Goal: Task Accomplishment & Management: Manage account settings

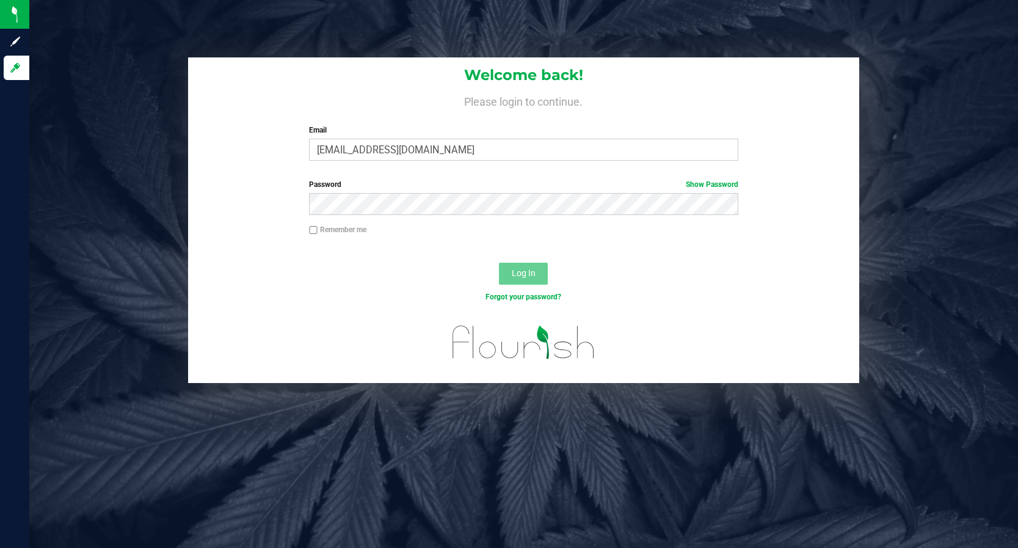
type input "[EMAIL_ADDRESS][DOMAIN_NAME]"
click at [499, 263] on button "Log In" at bounding box center [523, 274] width 49 height 22
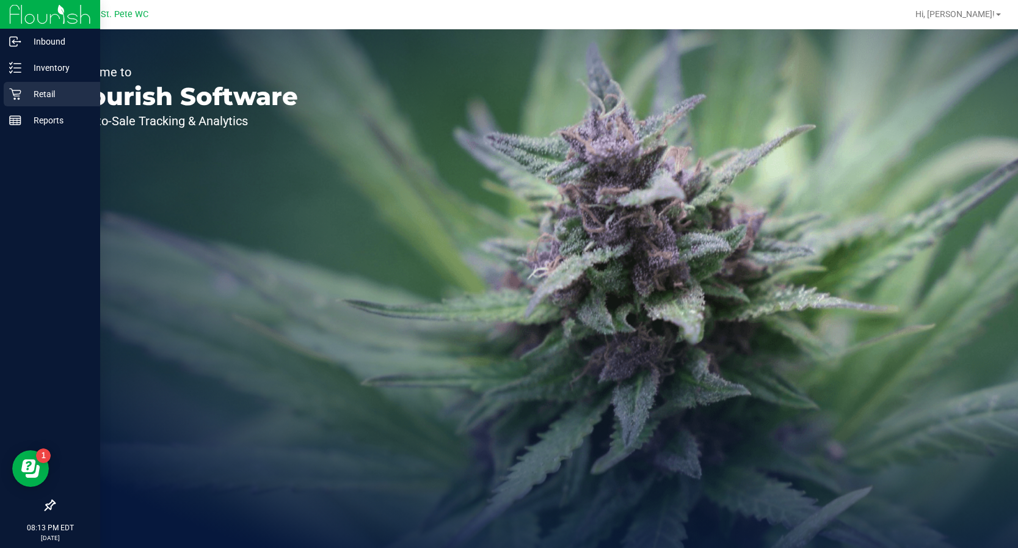
click at [5, 97] on div "Retail" at bounding box center [52, 94] width 97 height 24
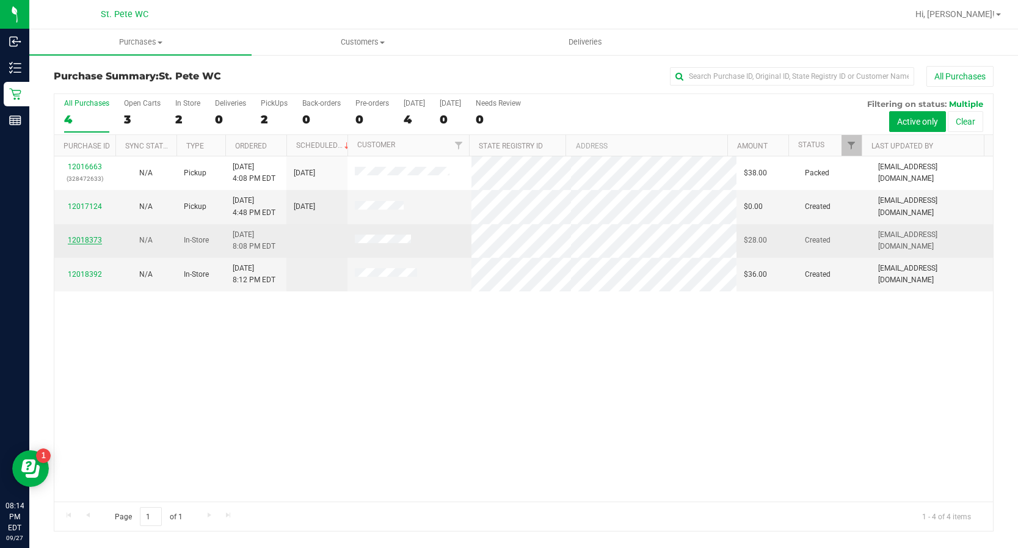
click at [73, 238] on link "12018373" at bounding box center [85, 240] width 34 height 9
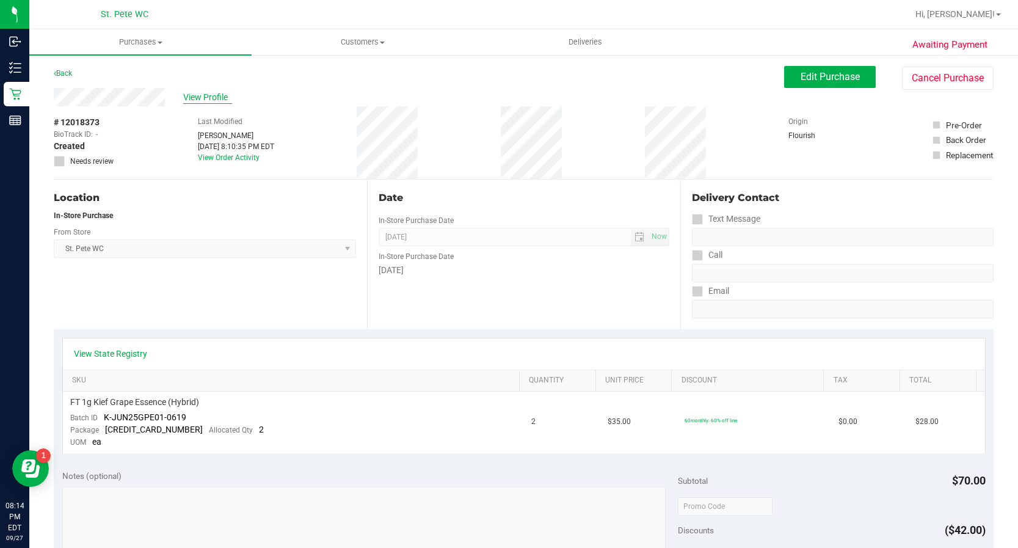
click at [196, 101] on span "View Profile" at bounding box center [207, 97] width 49 height 13
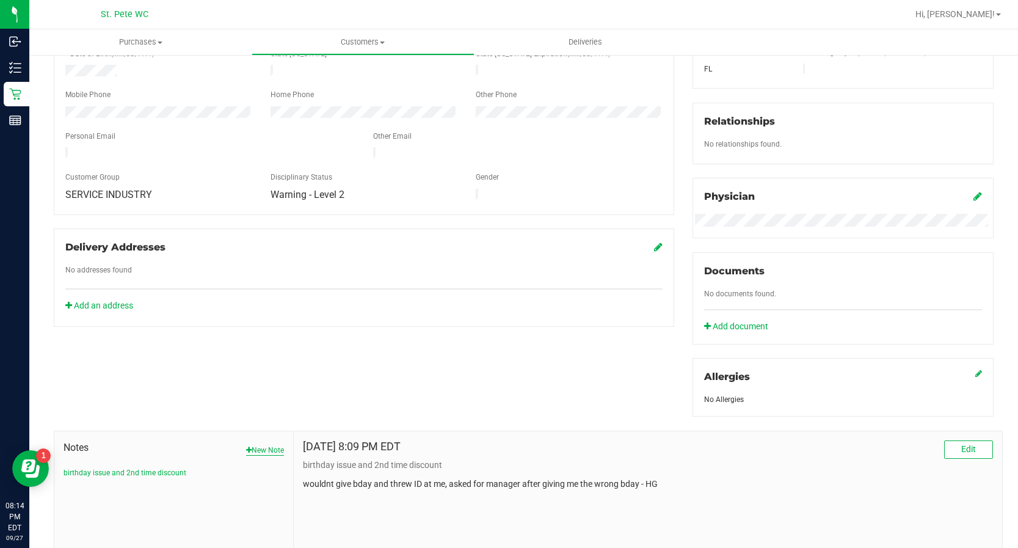
scroll to position [335, 0]
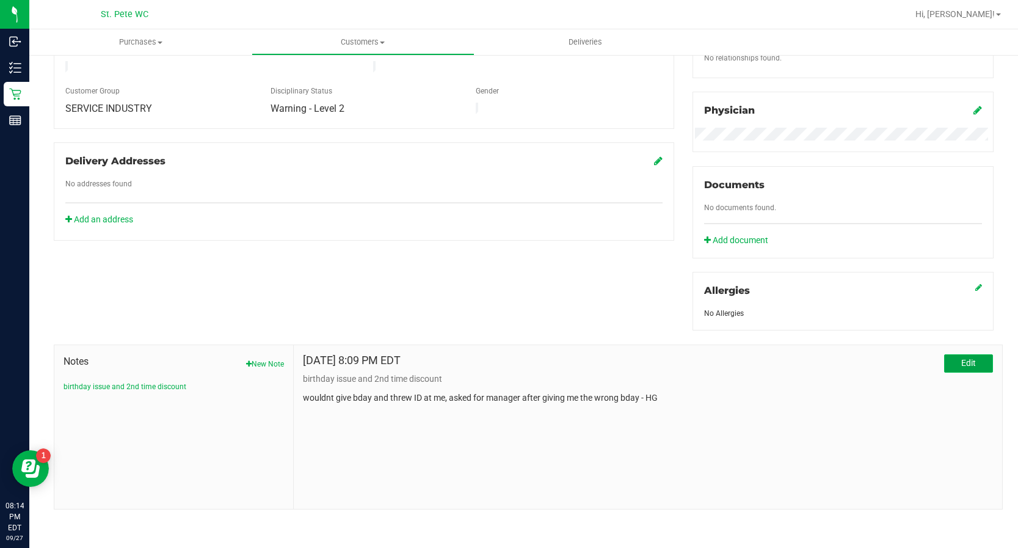
click at [961, 363] on span "Edit" at bounding box center [968, 363] width 15 height 10
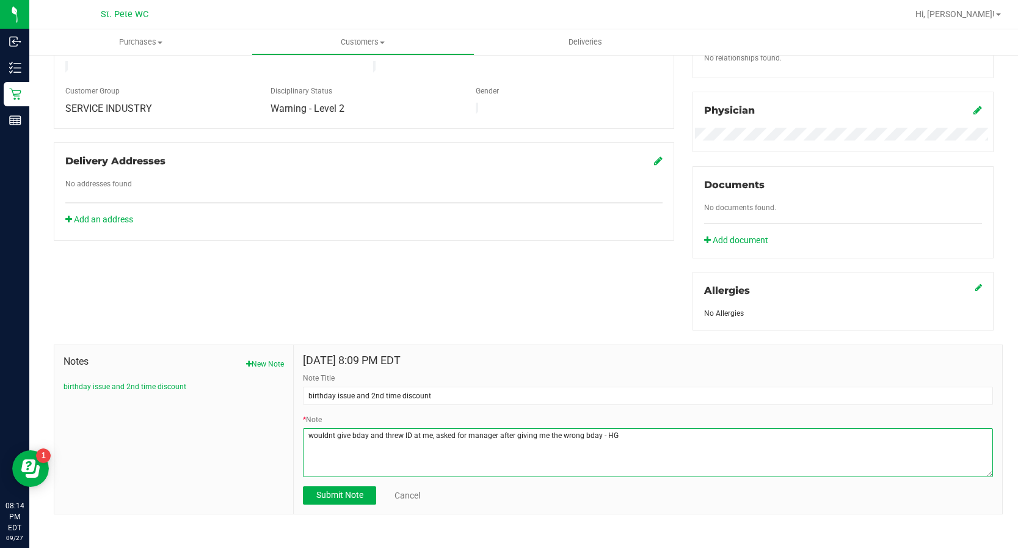
click at [428, 434] on textarea "* Note" at bounding box center [648, 452] width 690 height 49
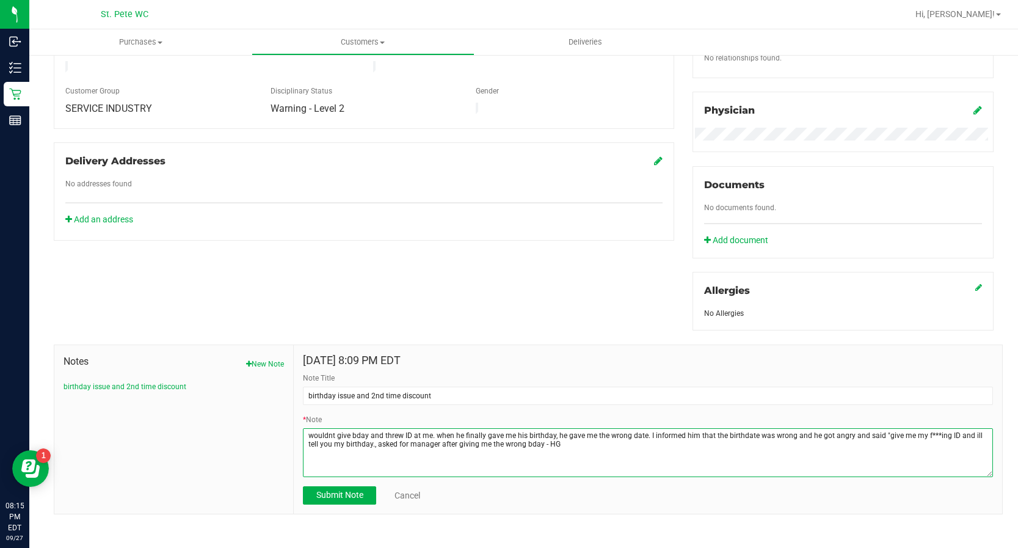
click at [362, 448] on textarea "* Note" at bounding box center [648, 452] width 690 height 49
click at [614, 444] on textarea "* Note" at bounding box center [648, 452] width 690 height 49
click at [544, 443] on textarea "* Note" at bounding box center [648, 452] width 690 height 49
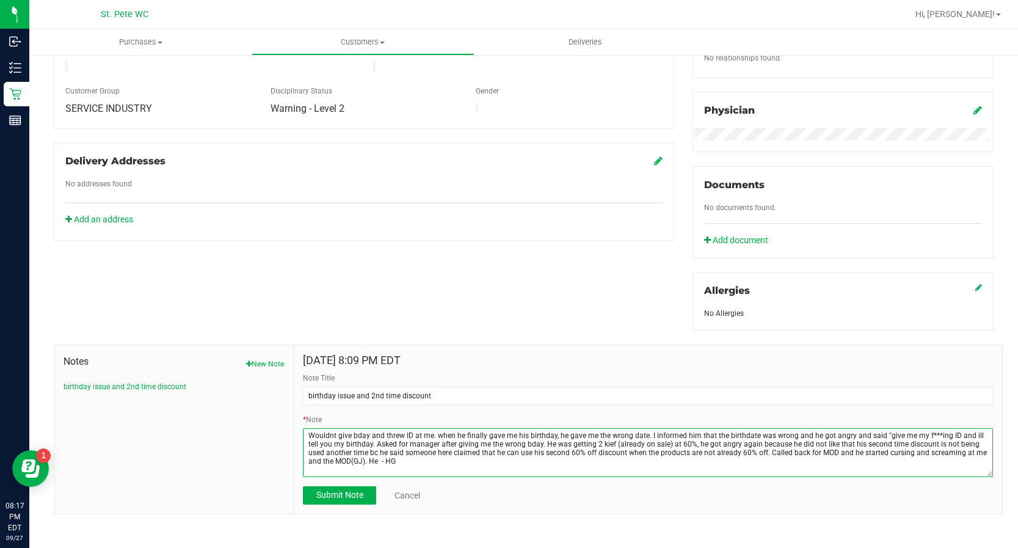
click at [360, 462] on textarea "* Note" at bounding box center [648, 452] width 690 height 49
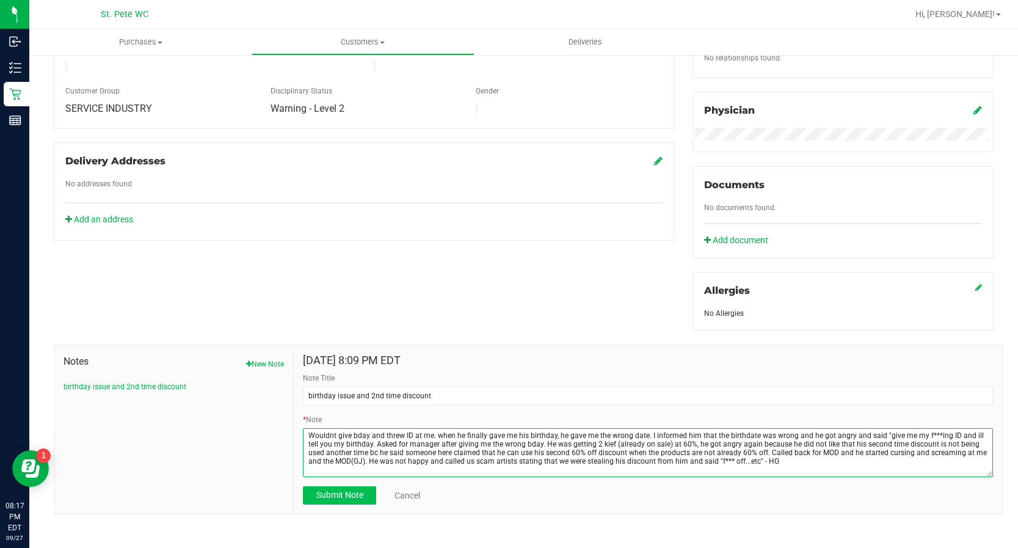
type textarea "Wouldnt give bday and threw ID at me. when he finally gave me his birthday, he …"
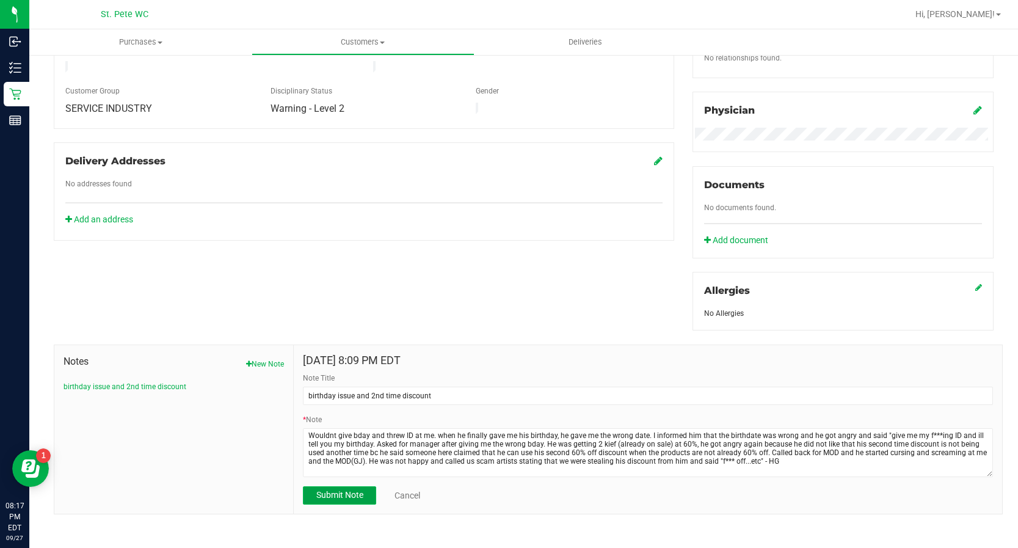
click at [327, 497] on span "Submit Note" at bounding box center [339, 495] width 47 height 10
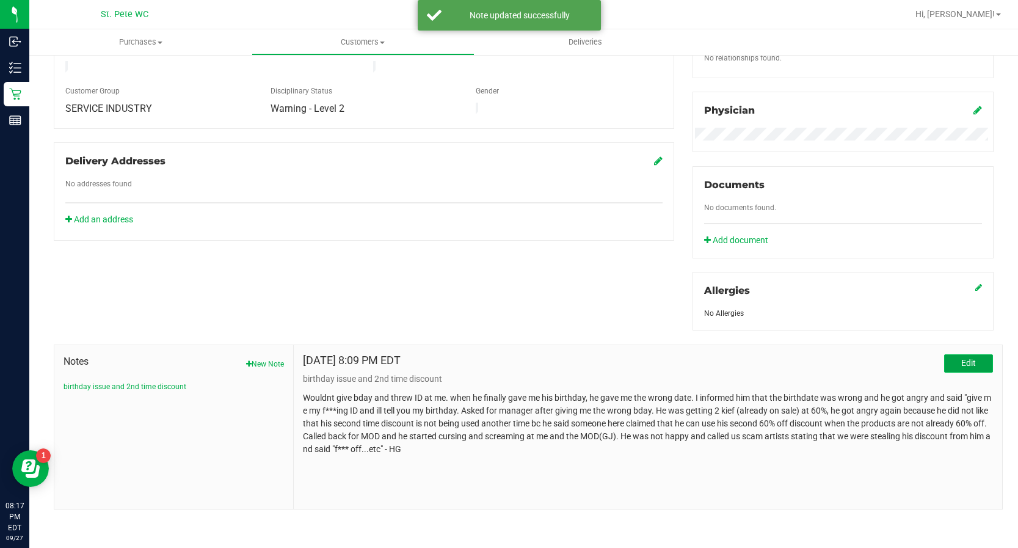
click at [962, 362] on span "Edit" at bounding box center [968, 363] width 15 height 10
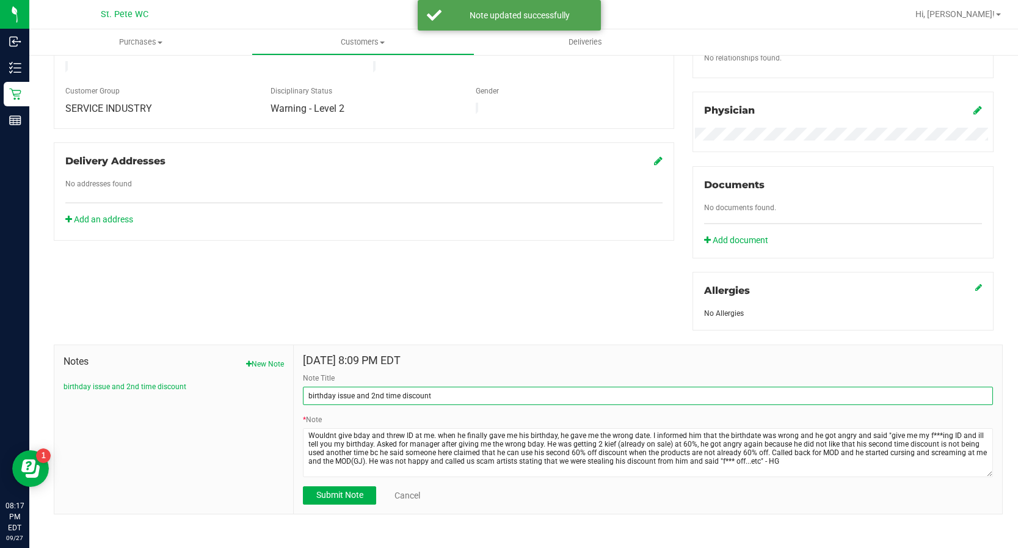
click at [591, 397] on input "birthday issue and 2nd time discount" at bounding box center [648, 396] width 690 height 18
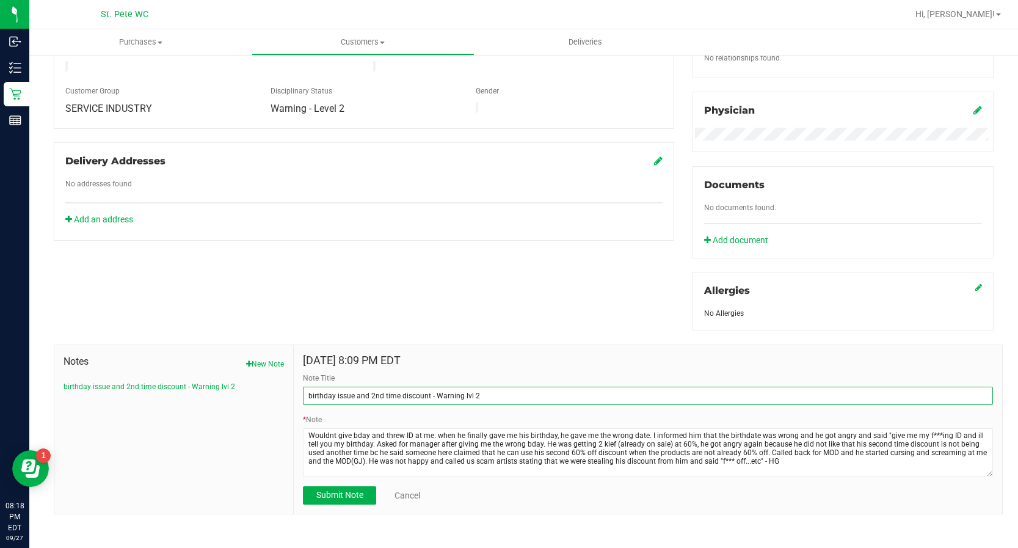
type input "birthday issue and 2nd time discount - Warning lvl 2"
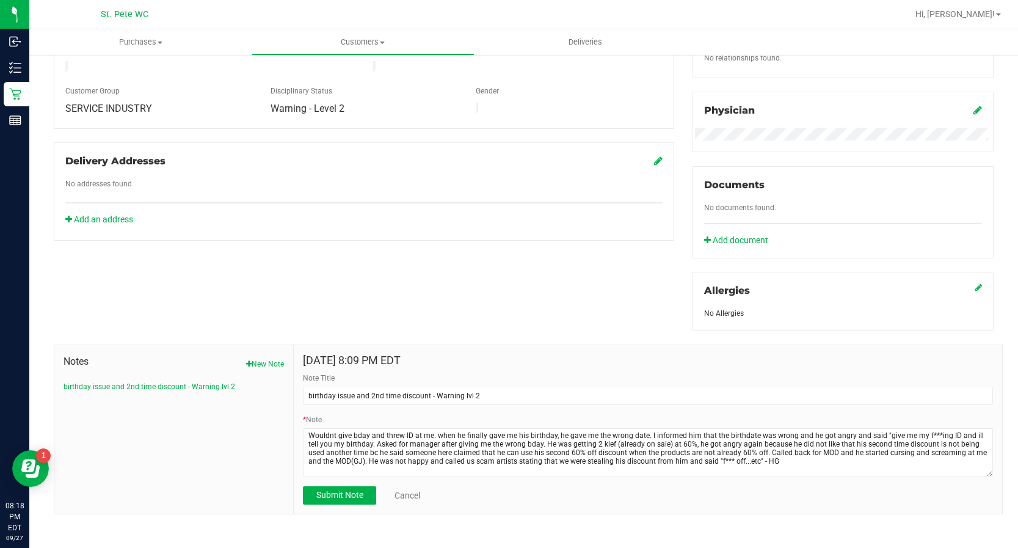
click at [257, 481] on div "Notes New Note birthday issue and 2nd time discount - Warning lvl 2" at bounding box center [173, 429] width 239 height 169
click at [318, 490] on span "Submit Note" at bounding box center [339, 495] width 47 height 10
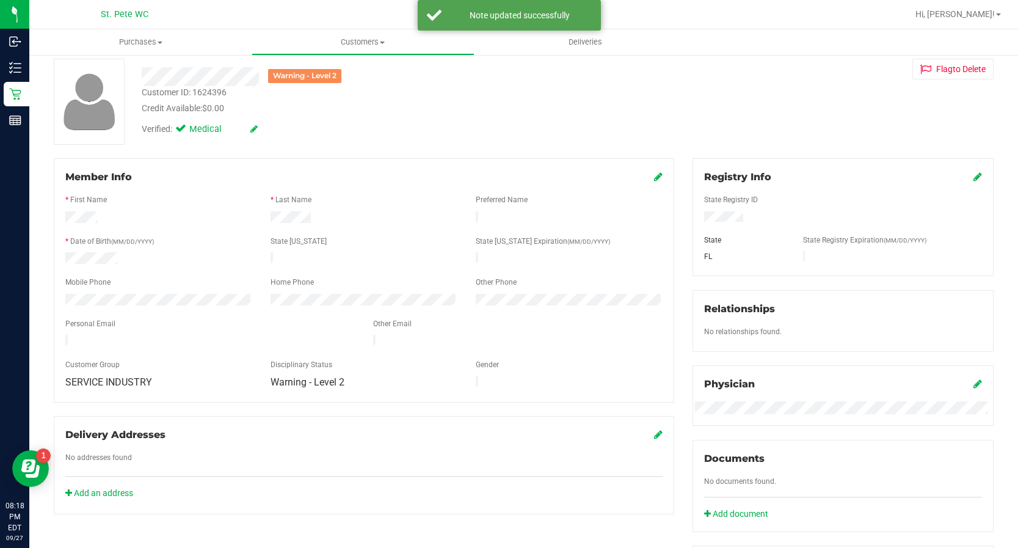
scroll to position [30, 0]
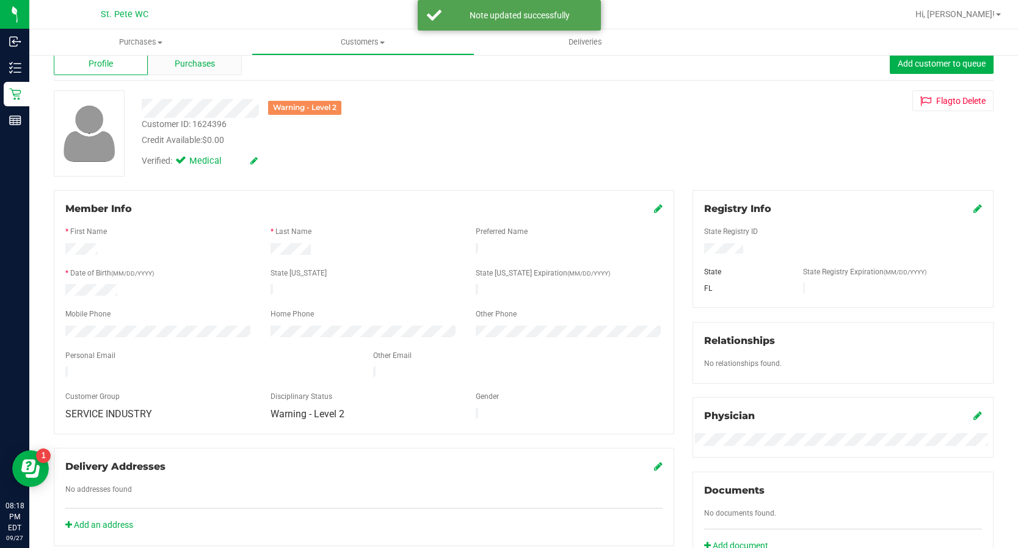
click at [182, 68] on span "Purchases" at bounding box center [195, 63] width 40 height 13
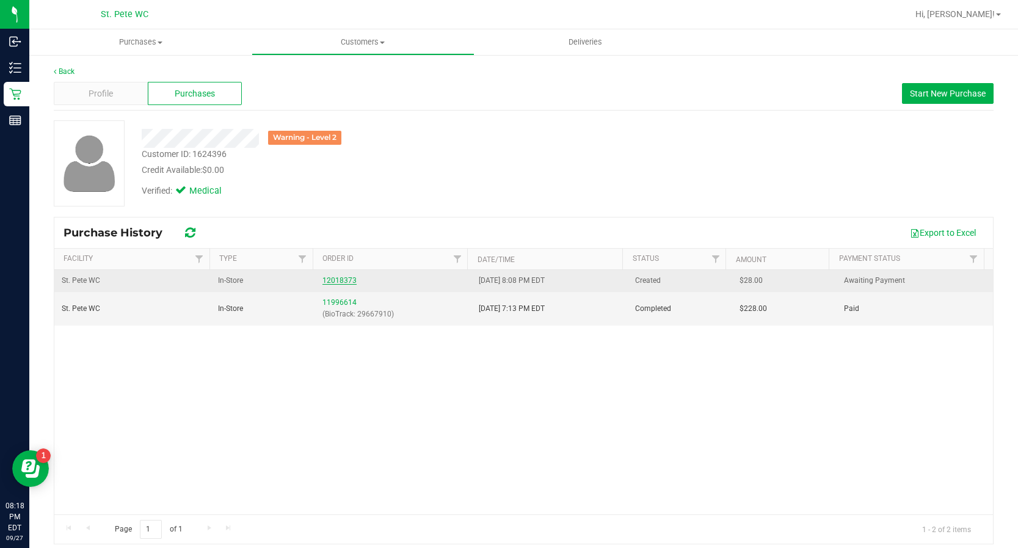
click at [338, 281] on link "12018373" at bounding box center [339, 280] width 34 height 9
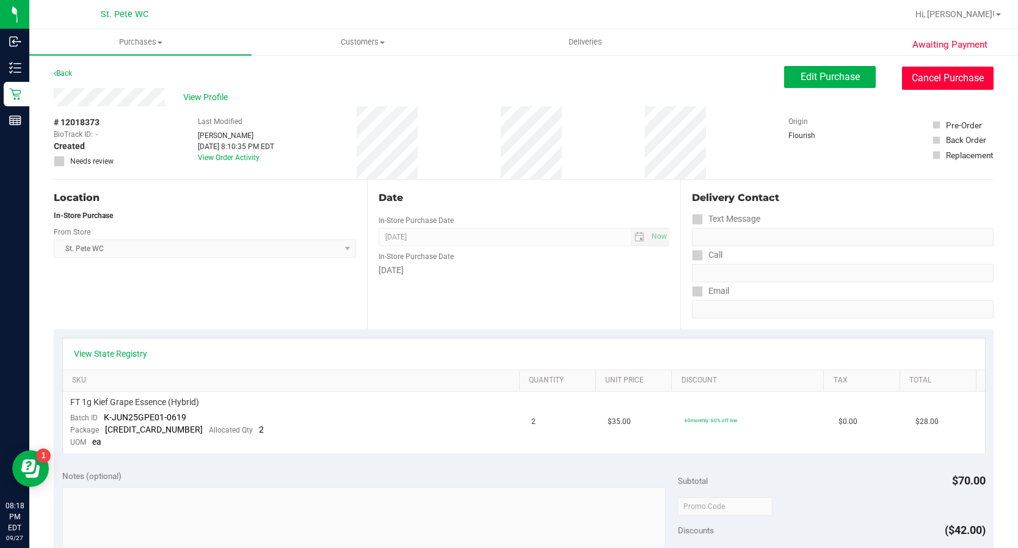
click at [925, 75] on button "Cancel Purchase" at bounding box center [948, 78] width 92 height 23
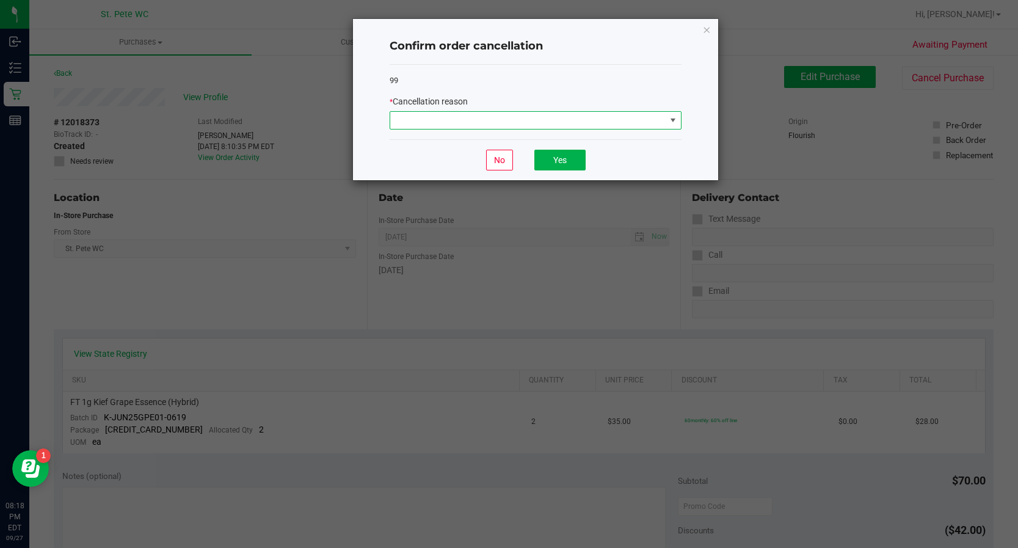
click at [467, 118] on span at bounding box center [527, 120] width 275 height 17
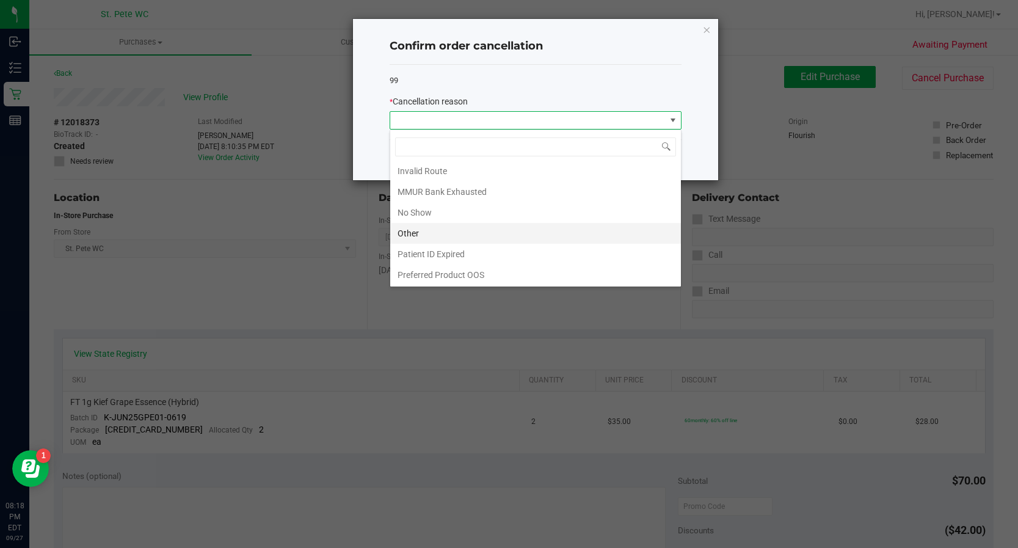
scroll to position [65, 0]
click at [439, 230] on li "Other" at bounding box center [535, 232] width 291 height 21
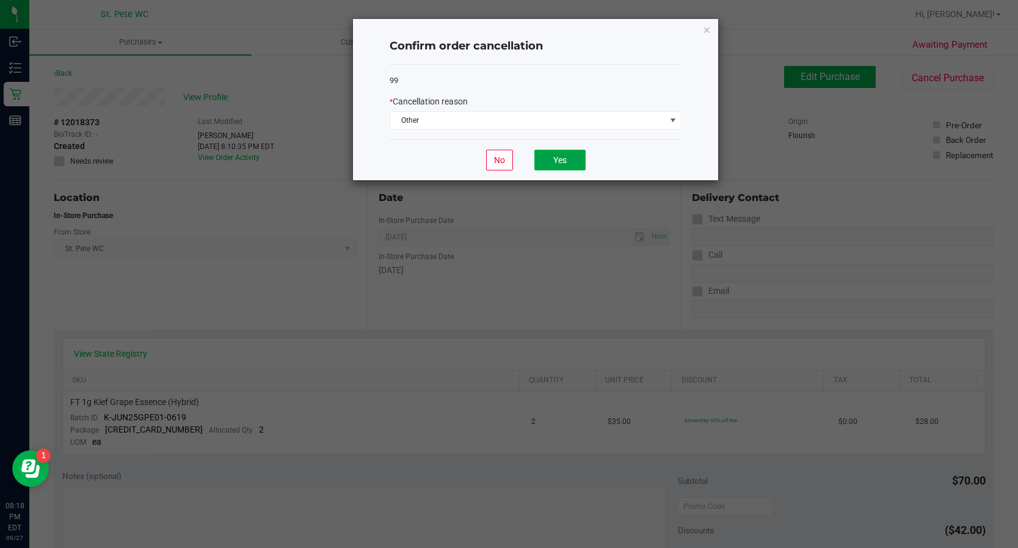
click at [552, 161] on button "Yes" at bounding box center [559, 160] width 51 height 21
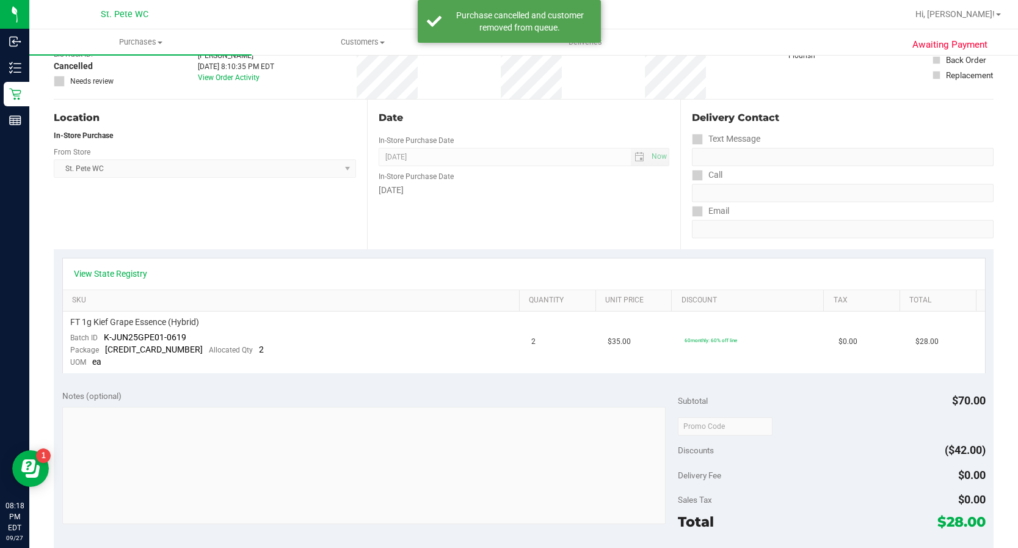
scroll to position [0, 0]
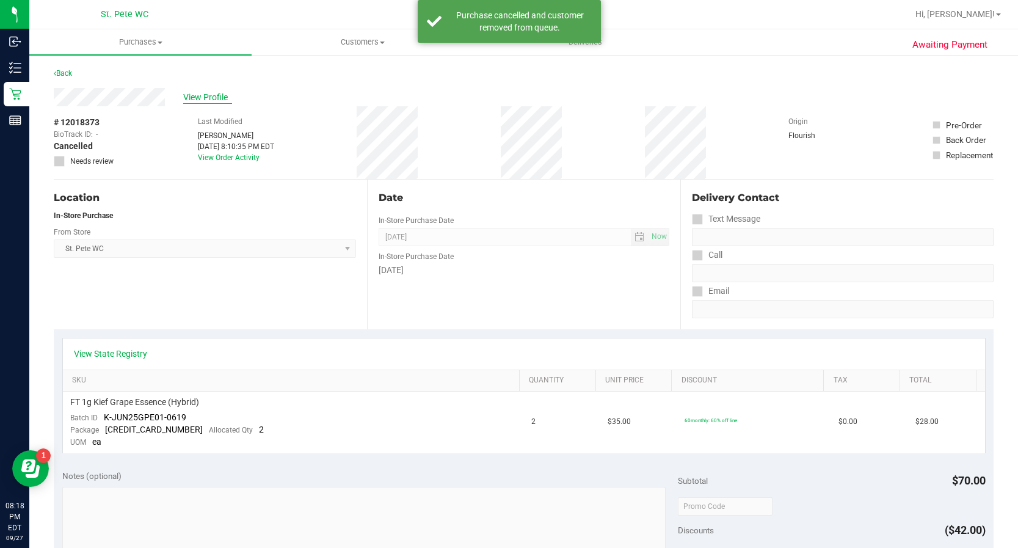
click at [204, 103] on span "View Profile" at bounding box center [207, 97] width 49 height 13
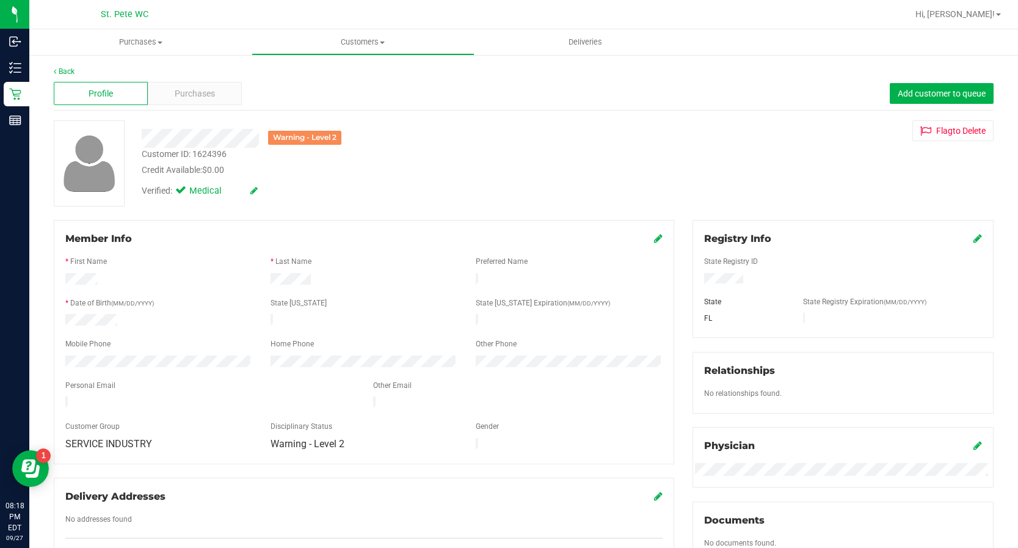
scroll to position [335, 0]
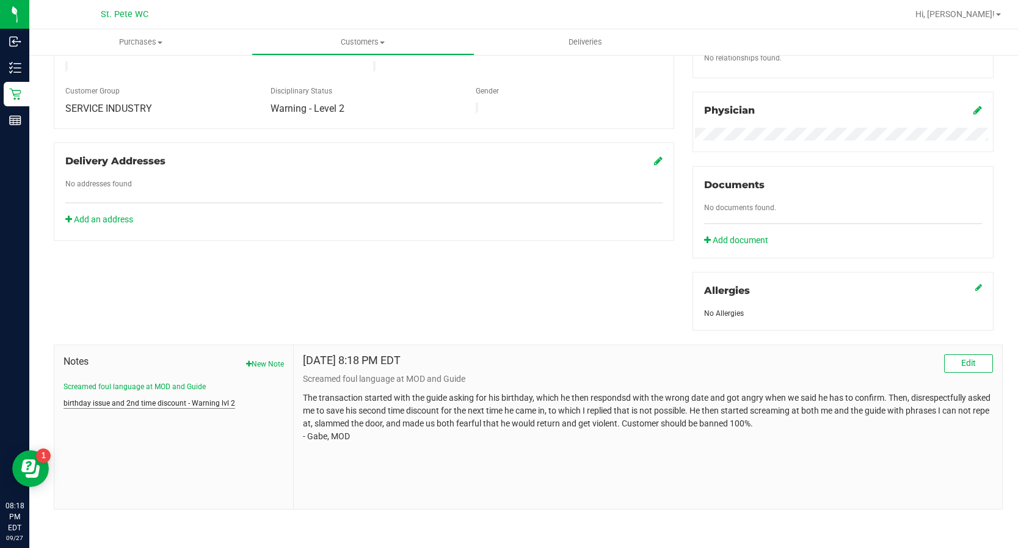
click at [166, 401] on button "birthday issue and 2nd time discount - Warning lvl 2" at bounding box center [150, 403] width 172 height 11
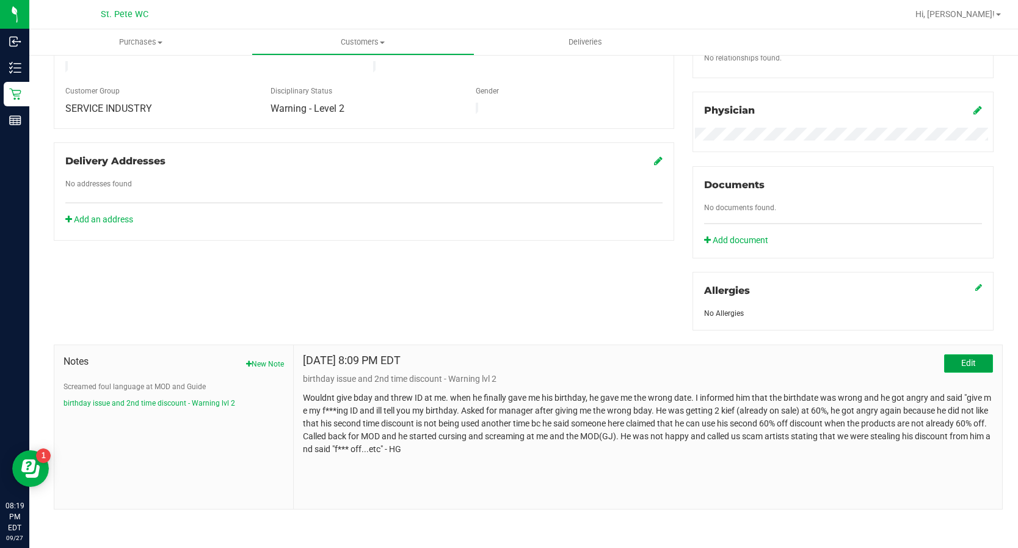
click at [944, 360] on button "Edit" at bounding box center [968, 363] width 49 height 18
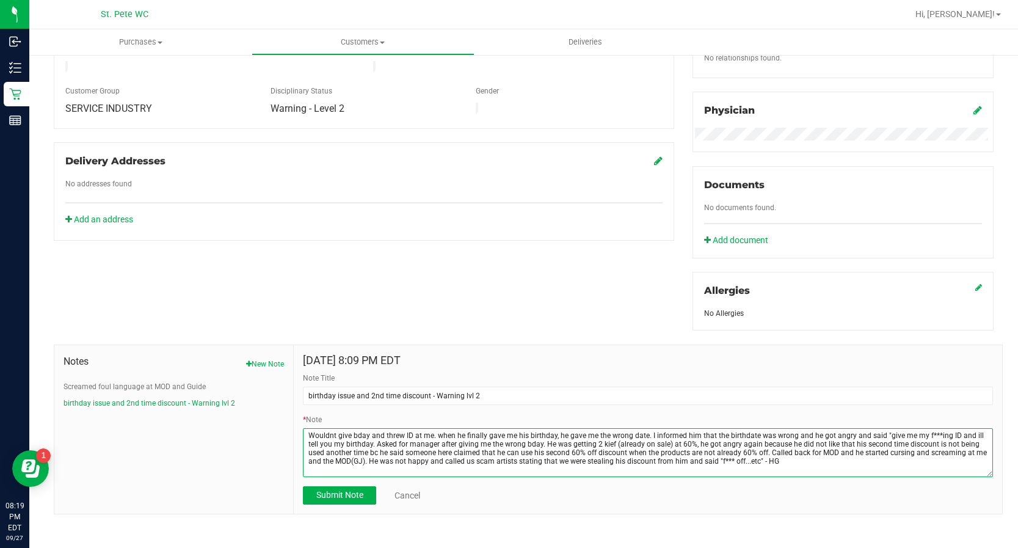
click at [429, 435] on textarea "* Note" at bounding box center [648, 452] width 690 height 49
type textarea "Wouldnt give bday and threw ID at me, said "i dont know, its probably (insert w…"
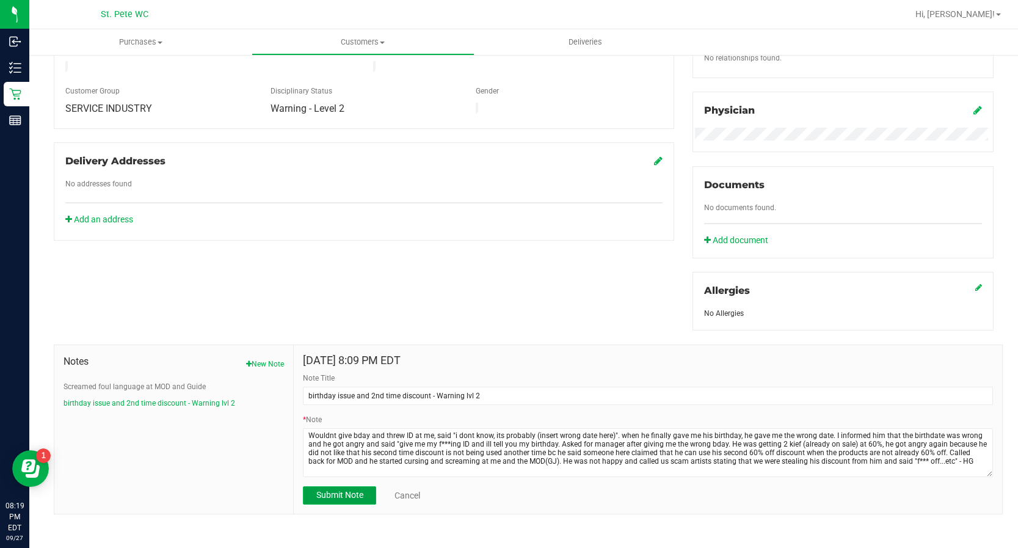
click at [351, 487] on button "Submit Note" at bounding box center [339, 495] width 73 height 18
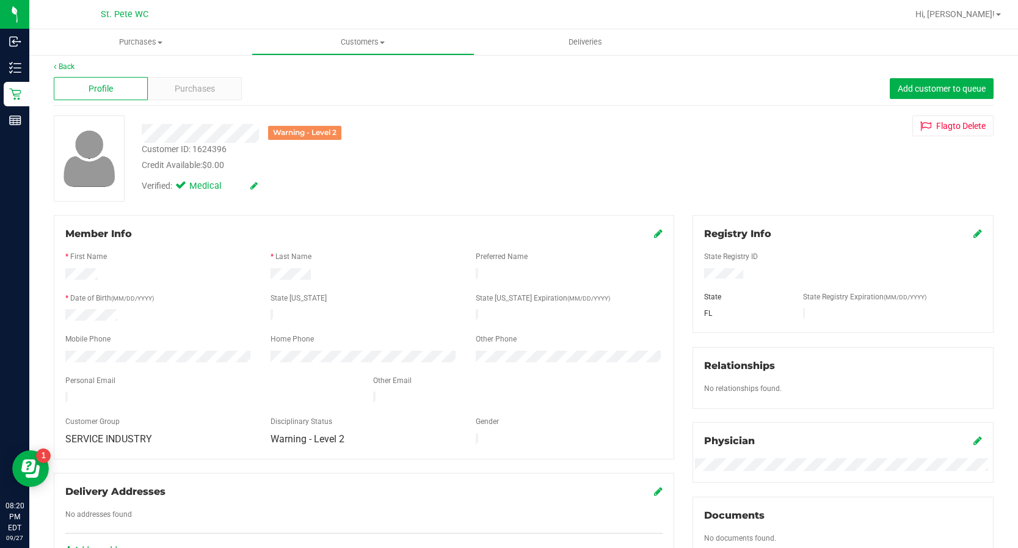
scroll to position [0, 0]
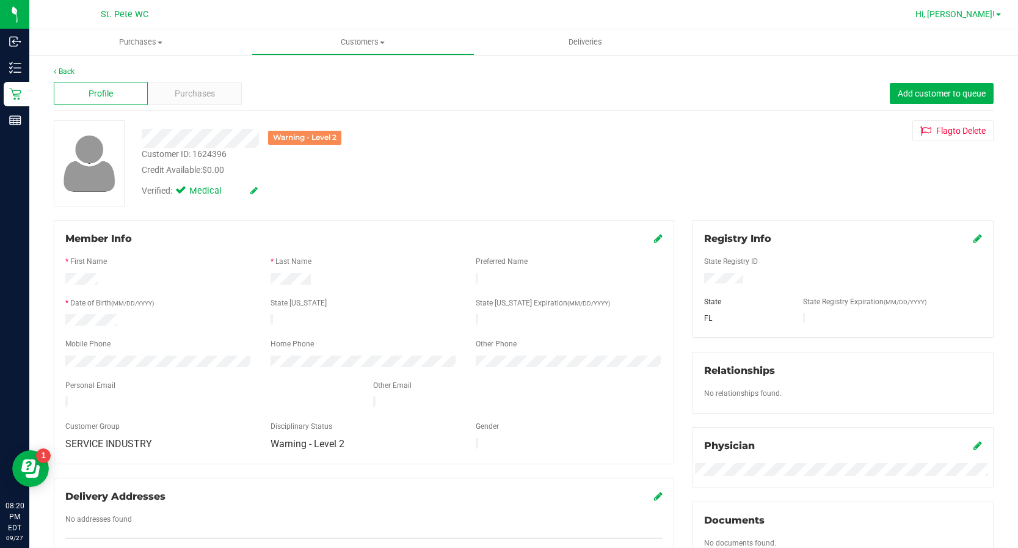
click at [991, 12] on span "Hi, [PERSON_NAME]!" at bounding box center [955, 14] width 79 height 10
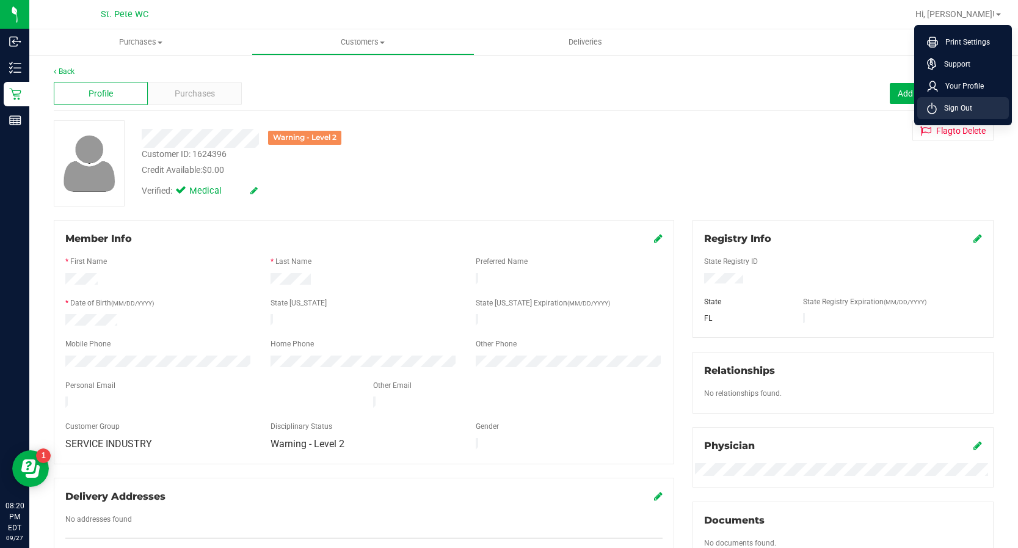
click at [957, 104] on span "Sign Out" at bounding box center [954, 108] width 35 height 12
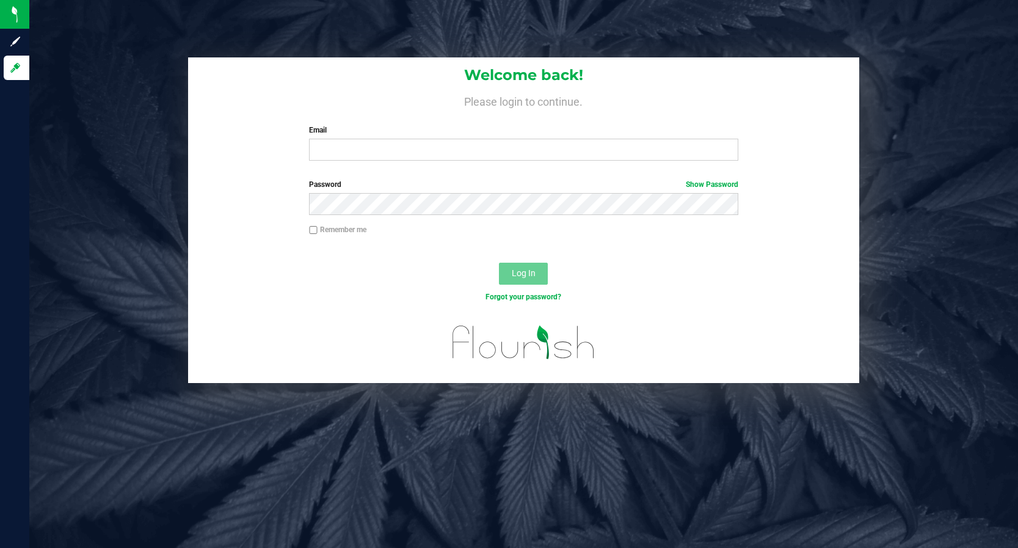
click at [1011, 85] on div "Welcome back! Please login to continue. Email Required Please format your email…" at bounding box center [523, 220] width 1007 height 326
